Goal: Find specific page/section: Find specific page/section

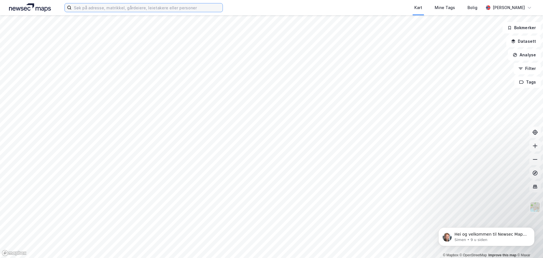
click at [94, 8] on input at bounding box center [147, 7] width 151 height 8
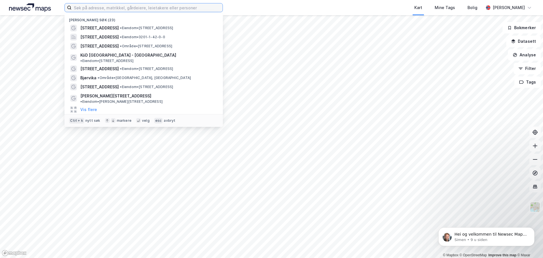
paste input "Tveterveien"
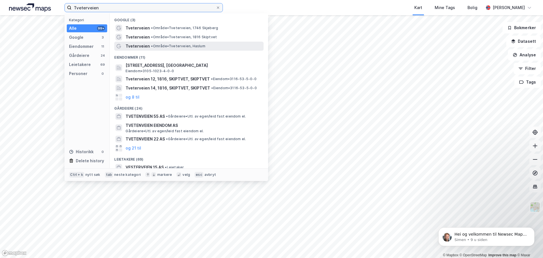
type input "Tveterveien"
click at [156, 46] on span "• Område • Tveterveien, [GEOGRAPHIC_DATA]" at bounding box center [178, 46] width 54 height 5
